Goal: Check status: Check status

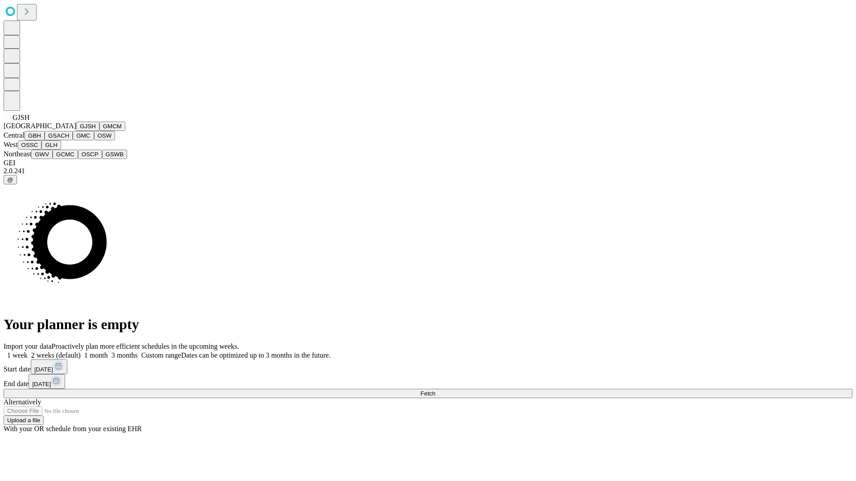
click at [76, 131] on button "GJSH" at bounding box center [87, 126] width 23 height 9
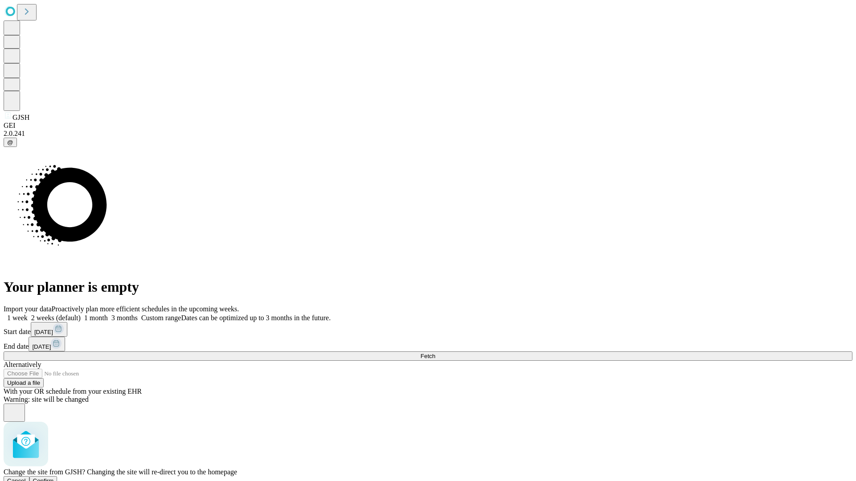
click at [54, 478] on span "Confirm" at bounding box center [43, 481] width 21 height 7
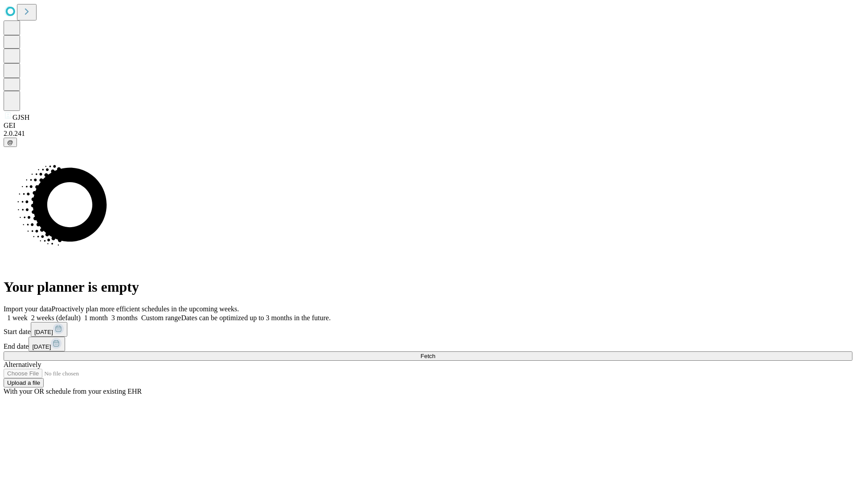
click at [81, 314] on label "2 weeks (default)" at bounding box center [54, 318] width 53 height 8
click at [435, 353] on span "Fetch" at bounding box center [427, 356] width 15 height 7
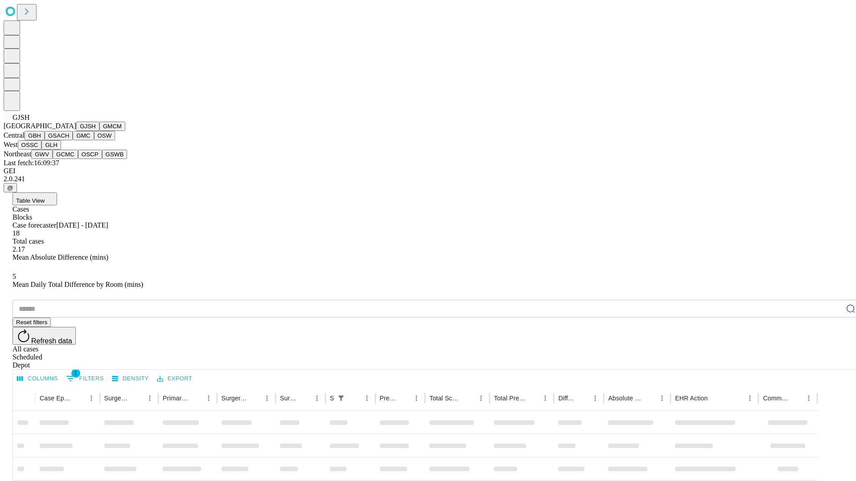
click at [99, 131] on button "GMCM" at bounding box center [112, 126] width 26 height 9
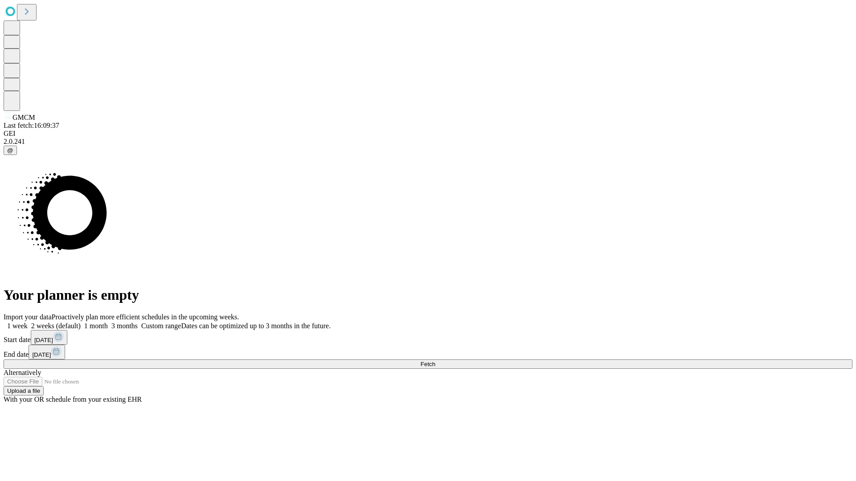
click at [81, 322] on label "2 weeks (default)" at bounding box center [54, 326] width 53 height 8
click at [435, 361] on span "Fetch" at bounding box center [427, 364] width 15 height 7
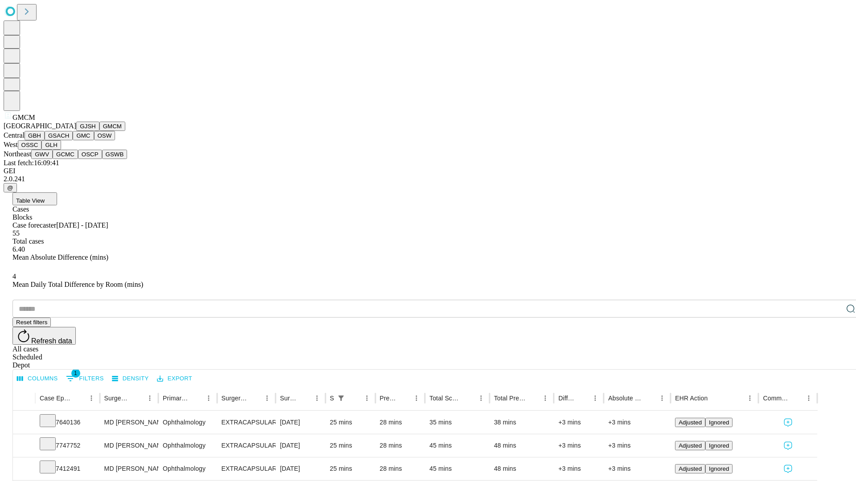
click at [45, 140] on button "GBH" at bounding box center [35, 135] width 20 height 9
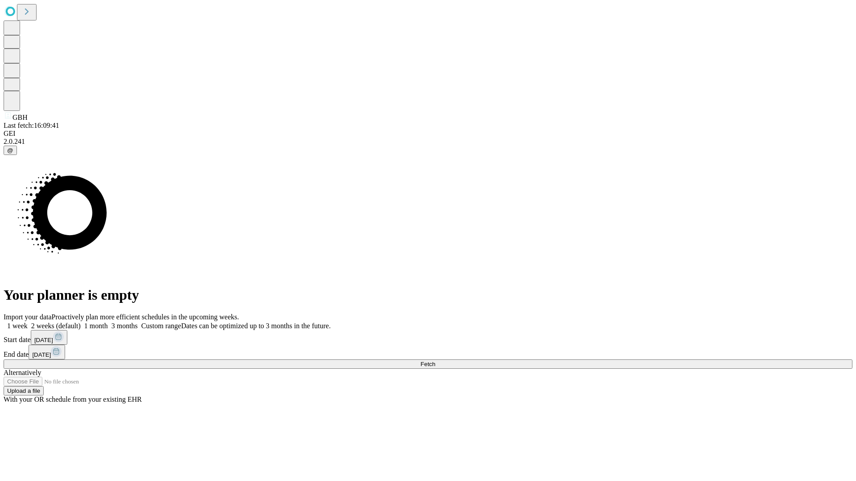
click at [81, 322] on label "2 weeks (default)" at bounding box center [54, 326] width 53 height 8
click at [435, 361] on span "Fetch" at bounding box center [427, 364] width 15 height 7
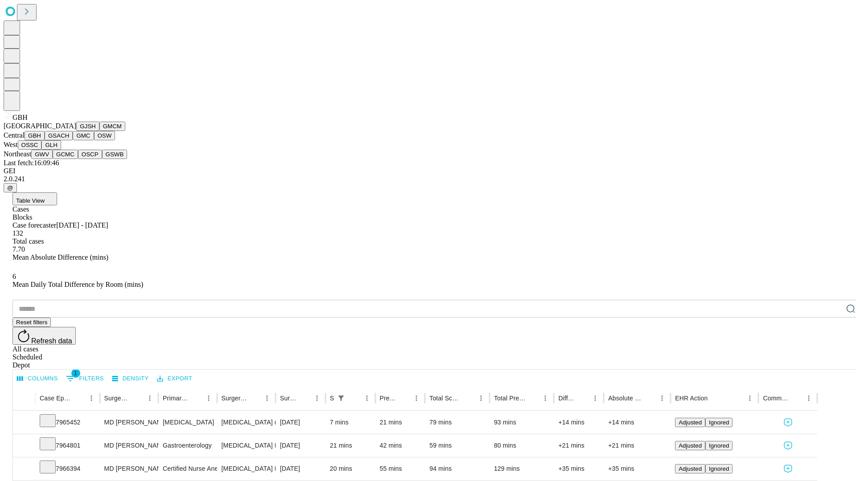
click at [69, 140] on button "GSACH" at bounding box center [59, 135] width 28 height 9
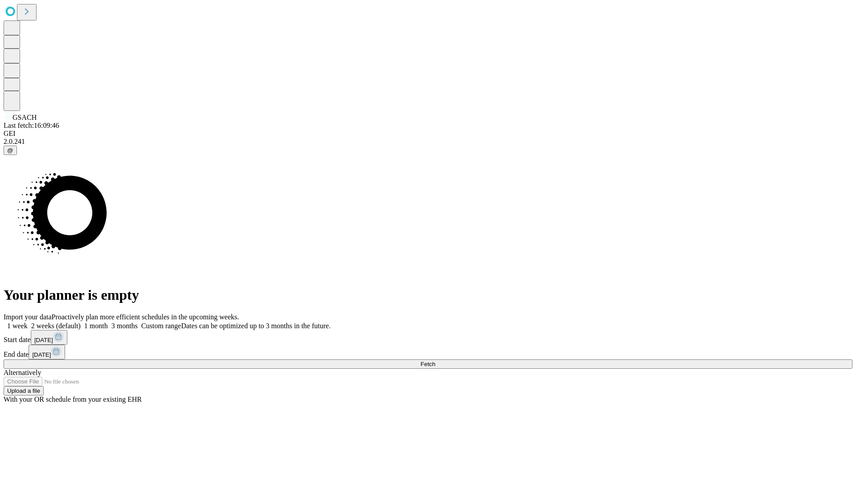
click at [81, 322] on label "2 weeks (default)" at bounding box center [54, 326] width 53 height 8
click at [435, 361] on span "Fetch" at bounding box center [427, 364] width 15 height 7
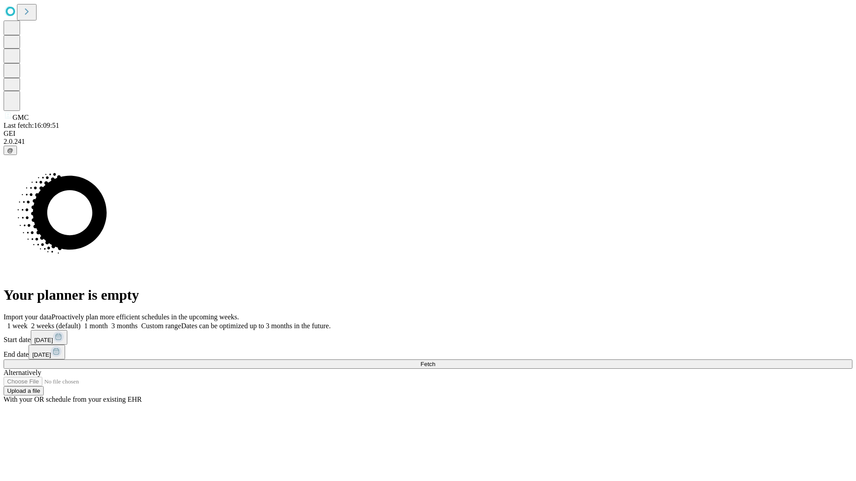
click at [435, 361] on span "Fetch" at bounding box center [427, 364] width 15 height 7
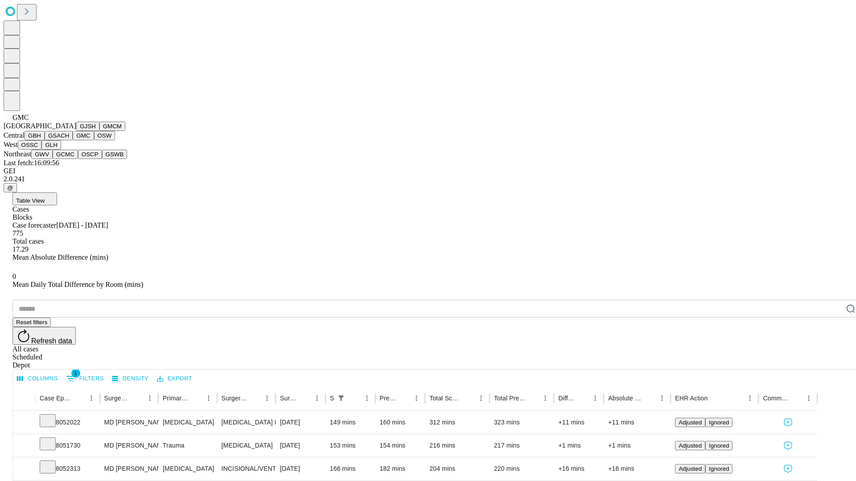
click at [94, 140] on button "OSW" at bounding box center [104, 135] width 21 height 9
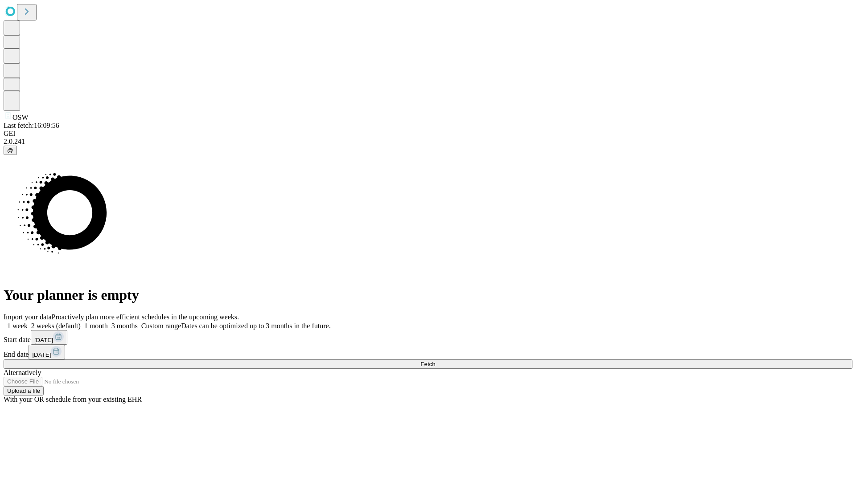
click at [81, 322] on label "2 weeks (default)" at bounding box center [54, 326] width 53 height 8
click at [435, 361] on span "Fetch" at bounding box center [427, 364] width 15 height 7
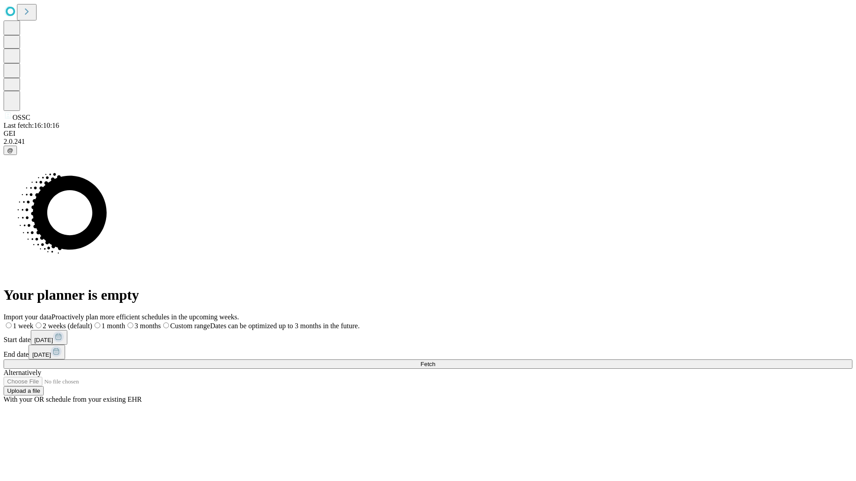
click at [435, 361] on span "Fetch" at bounding box center [427, 364] width 15 height 7
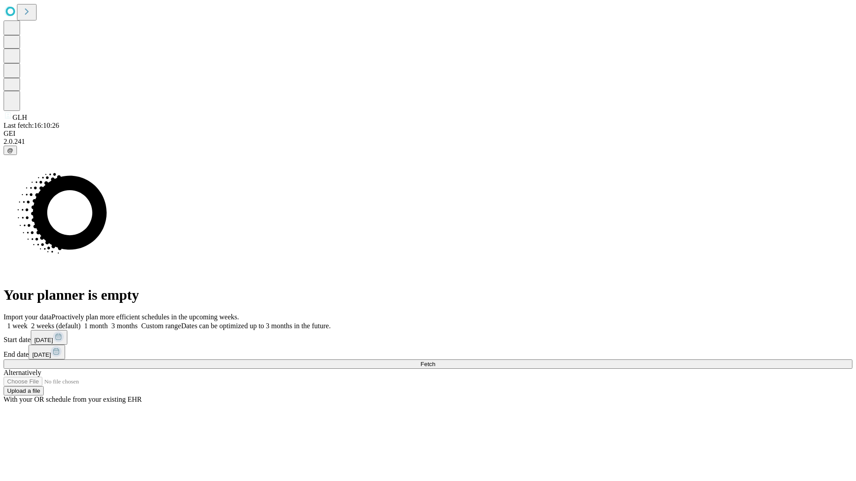
click at [81, 322] on label "2 weeks (default)" at bounding box center [54, 326] width 53 height 8
click at [435, 361] on span "Fetch" at bounding box center [427, 364] width 15 height 7
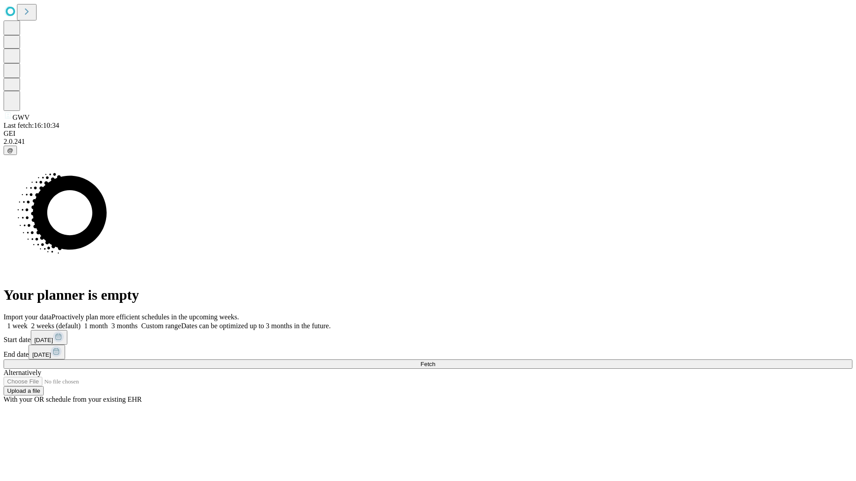
click at [435, 361] on span "Fetch" at bounding box center [427, 364] width 15 height 7
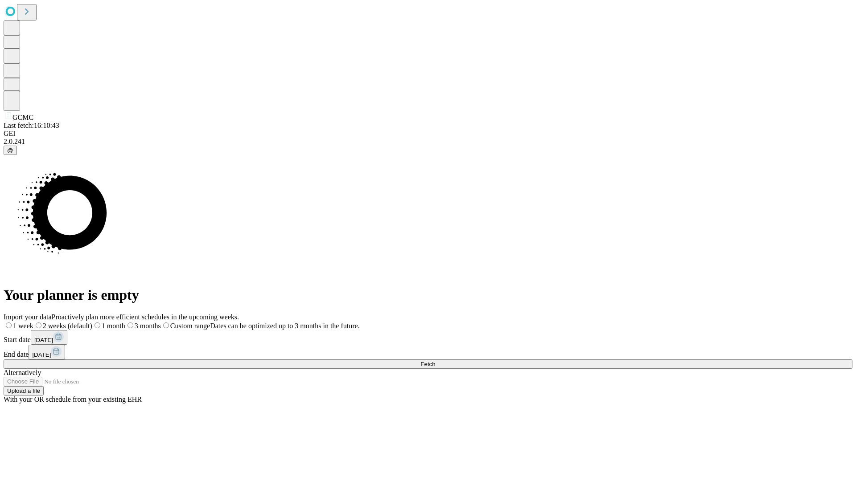
click at [92, 322] on label "2 weeks (default)" at bounding box center [62, 326] width 59 height 8
click at [435, 361] on span "Fetch" at bounding box center [427, 364] width 15 height 7
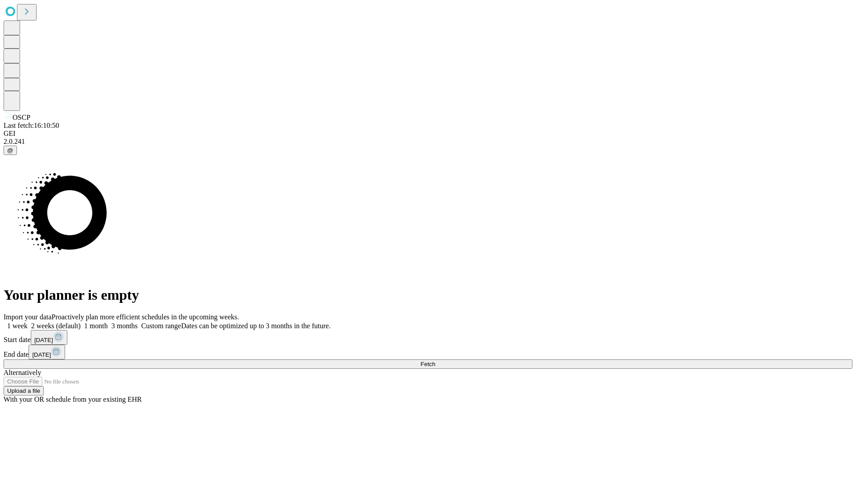
click at [81, 322] on label "2 weeks (default)" at bounding box center [54, 326] width 53 height 8
click at [435, 361] on span "Fetch" at bounding box center [427, 364] width 15 height 7
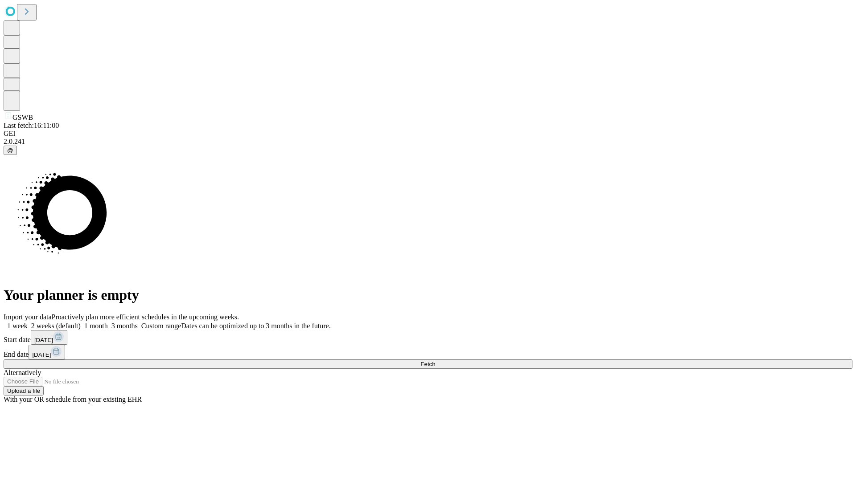
click at [81, 322] on label "2 weeks (default)" at bounding box center [54, 326] width 53 height 8
click at [435, 361] on span "Fetch" at bounding box center [427, 364] width 15 height 7
